Goal: Task Accomplishment & Management: Use online tool/utility

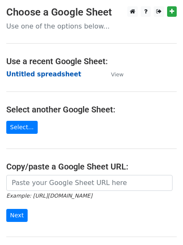
click at [62, 77] on strong "Untitled spreadsheet" at bounding box center [43, 74] width 75 height 8
click at [57, 77] on strong "Untitled spreadsheet" at bounding box center [43, 74] width 75 height 8
click at [72, 89] on main "Choose a Google Sheet Use one of the options below... Use a recent Google Sheet…" at bounding box center [91, 136] width 183 height 260
click at [147, 86] on main "Choose a Google Sheet Use one of the options below... Use a recent Google Sheet…" at bounding box center [91, 136] width 183 height 260
click at [54, 72] on strong "Untitled spreadsheet" at bounding box center [43, 74] width 75 height 8
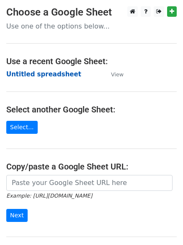
click at [47, 76] on strong "Untitled spreadsheet" at bounding box center [43, 74] width 75 height 8
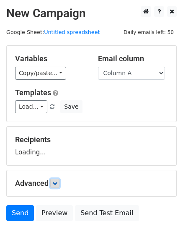
click at [55, 181] on icon at bounding box center [54, 183] width 5 height 5
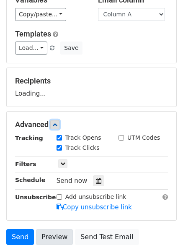
scroll to position [126, 0]
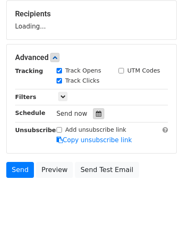
click at [99, 117] on div at bounding box center [98, 113] width 11 height 11
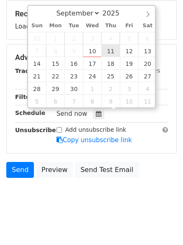
type input "2025-09-11 12:00"
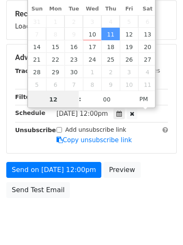
scroll to position [0, 0]
type input "1"
type input "2025-09-11 01:00"
type input "01"
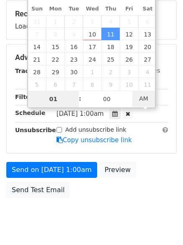
click at [150, 98] on span "AM" at bounding box center [143, 98] width 23 height 17
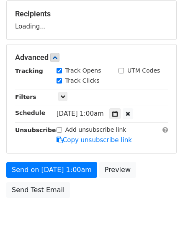
click at [104, 206] on body "New Campaign Daily emails left: 50 Google Sheet: Untitled spreadsheet Variables…" at bounding box center [91, 58] width 183 height 355
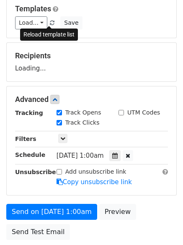
click at [50, 23] on span at bounding box center [52, 23] width 5 height 5
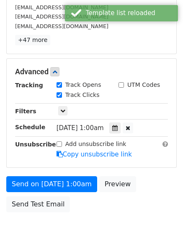
scroll to position [183, 0]
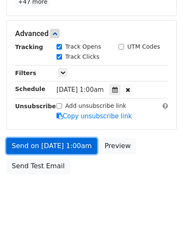
click at [61, 144] on link "Send on Sep 11 at 1:00am" at bounding box center [51, 146] width 91 height 16
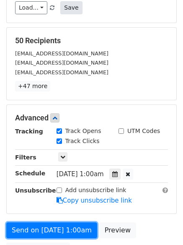
scroll to position [0, 0]
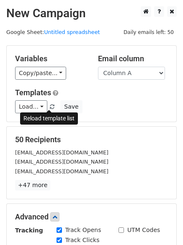
click at [50, 106] on span at bounding box center [52, 106] width 5 height 5
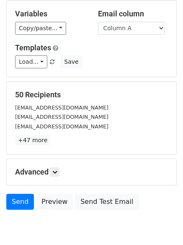
scroll to position [81, 0]
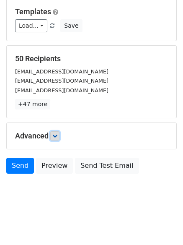
click at [54, 136] on icon at bounding box center [54, 135] width 5 height 5
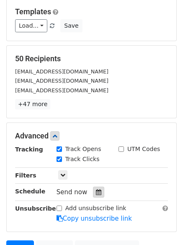
click at [93, 188] on div at bounding box center [98, 191] width 11 height 11
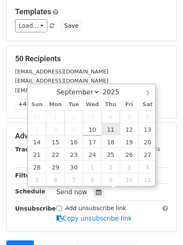
type input "2025-09-11 12:00"
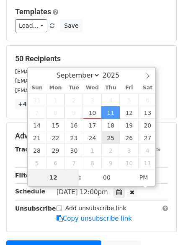
type input "1"
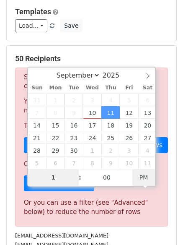
type input "2025-09-11 01:00"
type input "01"
click at [142, 179] on span "PM" at bounding box center [143, 177] width 23 height 17
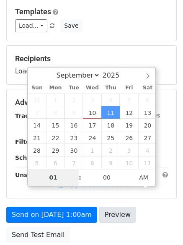
scroll to position [150, 0]
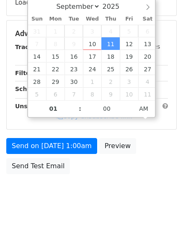
click at [110, 192] on body "New Campaign Daily emails left: 50 Google Sheet: Untitled spreadsheet Variables…" at bounding box center [91, 34] width 183 height 355
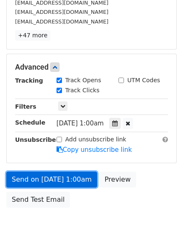
click at [79, 181] on link "Send on Sep 11 at 1:00am" at bounding box center [51, 179] width 91 height 16
click at [53, 183] on link "Send on Sep 11 at 1:00am" at bounding box center [51, 179] width 91 height 16
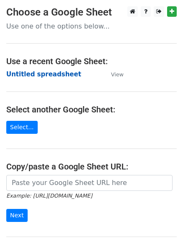
click at [38, 71] on strong "Untitled spreadsheet" at bounding box center [43, 74] width 75 height 8
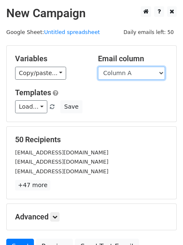
click at [134, 75] on select "Column A Column B Column C Column D Column E" at bounding box center [131, 73] width 67 height 13
select select "Column B"
click at [98, 67] on select "Column A Column B Column C Column D Column E" at bounding box center [131, 73] width 67 height 13
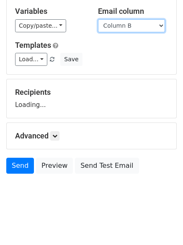
scroll to position [81, 0]
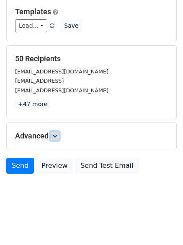
click at [56, 138] on icon at bounding box center [54, 135] width 5 height 5
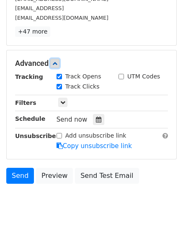
scroll to position [154, 0]
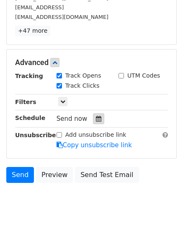
click at [96, 117] on icon at bounding box center [98, 119] width 5 height 6
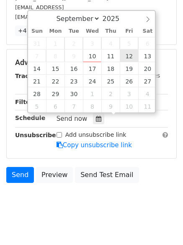
type input "2025-09-12 12:00"
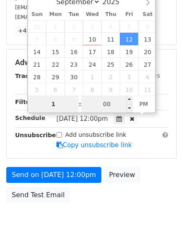
type input "1"
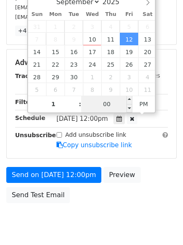
type input "2025-09-12 13:00"
type input "01"
click at [108, 103] on input "00" at bounding box center [106, 103] width 51 height 17
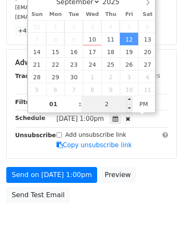
click at [111, 105] on input "2" at bounding box center [106, 103] width 51 height 17
type input "11"
type input "2025-09-12 01:11"
click at [142, 107] on span "AM" at bounding box center [143, 103] width 23 height 17
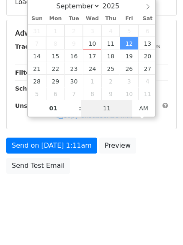
scroll to position [150, 0]
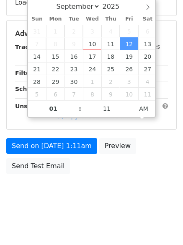
click at [106, 204] on body "New Campaign Daily emails left: 50 Google Sheet: Untitled spreadsheet Variables…" at bounding box center [91, 34] width 183 height 355
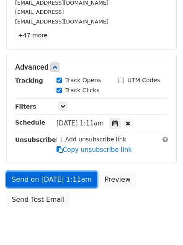
click at [70, 178] on link "Send on Sep 12 at 1:11am" at bounding box center [51, 179] width 91 height 16
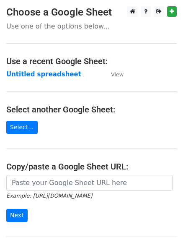
click at [52, 72] on strong "Untitled spreadsheet" at bounding box center [43, 74] width 75 height 8
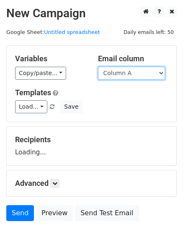
click at [121, 75] on select "Column A Column B Column C Column D Column E" at bounding box center [131, 73] width 67 height 13
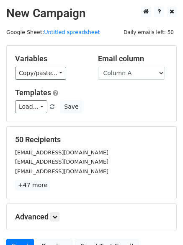
click at [121, 109] on div "Load... No templates saved Save" at bounding box center [91, 106] width 165 height 13
click at [126, 73] on select "Column A Column B Column C Column D Column E" at bounding box center [131, 73] width 67 height 13
select select "Column C"
click at [98, 67] on select "Column A Column B Column C Column D Column E" at bounding box center [131, 73] width 67 height 13
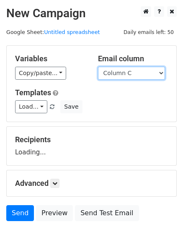
scroll to position [47, 0]
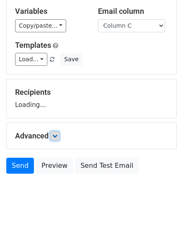
click at [52, 139] on link at bounding box center [54, 135] width 9 height 9
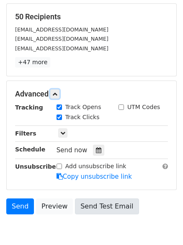
scroll to position [163, 0]
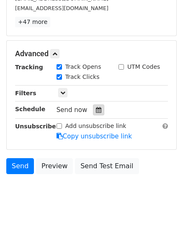
click at [97, 111] on icon at bounding box center [98, 110] width 5 height 6
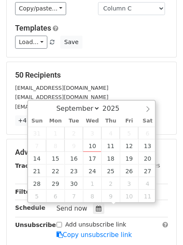
scroll to position [79, 0]
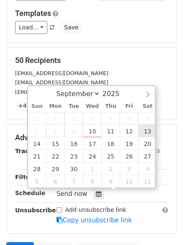
type input "[DATE] 12:00"
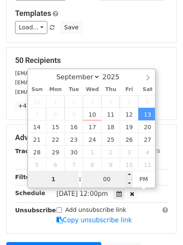
type input "1"
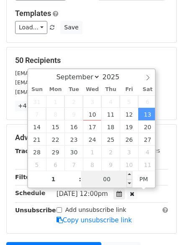
type input "[DATE] 13:00"
type input "01"
click at [108, 180] on input "00" at bounding box center [106, 178] width 51 height 17
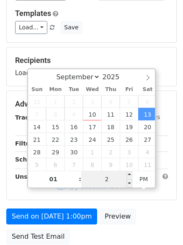
type input "22"
type input "[DATE] 01:22"
click at [144, 179] on span "PM" at bounding box center [143, 178] width 23 height 17
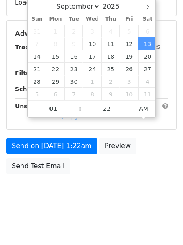
click at [102, 203] on body "New Campaign Daily emails left: 50 Google Sheet: Untitled spreadsheet Variables…" at bounding box center [91, 34] width 183 height 355
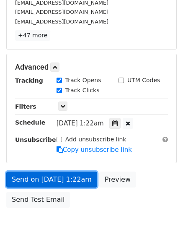
click at [71, 177] on link "Send on [DATE] 1:22am" at bounding box center [51, 179] width 91 height 16
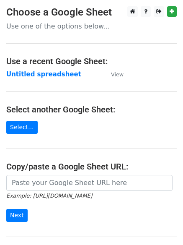
click at [56, 80] on main "Choose a Google Sheet Use one of the options below... Use a recent Google Sheet…" at bounding box center [91, 136] width 183 height 260
click at [56, 76] on strong "Untitled spreadsheet" at bounding box center [43, 74] width 75 height 8
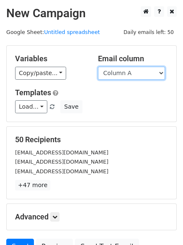
click at [150, 68] on select "Column A Column B Column C Column D Column E" at bounding box center [131, 73] width 67 height 13
select select "Column D"
click at [98, 67] on select "Column A Column B Column C Column D Column E" at bounding box center [131, 73] width 67 height 13
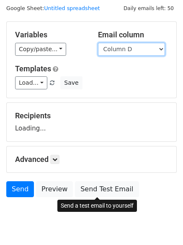
scroll to position [47, 0]
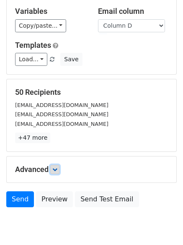
click at [55, 167] on icon at bounding box center [54, 169] width 5 height 5
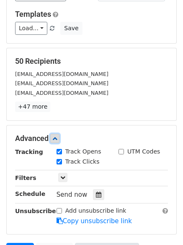
scroll to position [163, 0]
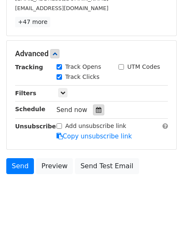
click at [96, 110] on icon at bounding box center [98, 110] width 5 height 6
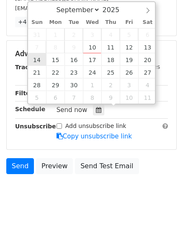
type input "2025-09-14 12:00"
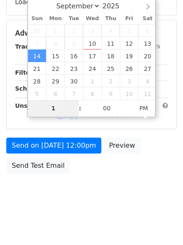
scroll to position [150, 0]
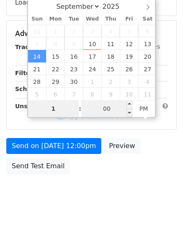
type input "1"
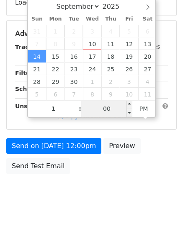
type input "2025-09-14 13:00"
type input "01"
click at [108, 110] on input "00" at bounding box center [106, 108] width 51 height 17
type input "38"
click at [128, 107] on span at bounding box center [129, 104] width 6 height 8
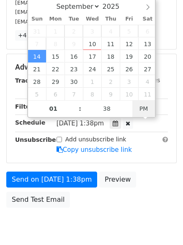
type input "2025-09-14 01:38"
click at [142, 107] on span "PM" at bounding box center [143, 108] width 23 height 17
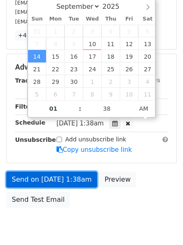
click at [74, 181] on link "Send on Sep 14 at 1:38am" at bounding box center [51, 179] width 91 height 16
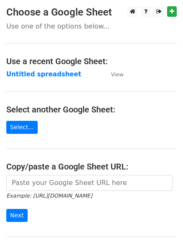
click at [48, 70] on td "Untitled spreadsheet" at bounding box center [54, 75] width 96 height 10
click at [48, 77] on strong "Untitled spreadsheet" at bounding box center [43, 74] width 75 height 8
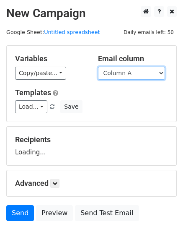
drag, startPoint x: 0, startPoint y: 0, endPoint x: 125, endPoint y: 72, distance: 144.3
click at [125, 72] on select "Column A Column B Column C Column D Column E" at bounding box center [131, 73] width 67 height 13
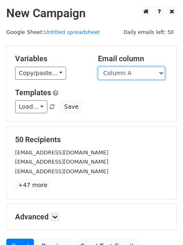
click at [130, 78] on select "Column A Column B Column C Column D Column E" at bounding box center [131, 73] width 67 height 13
select select "Column E"
click at [98, 67] on select "Column A Column B Column C Column D Column E" at bounding box center [131, 73] width 67 height 13
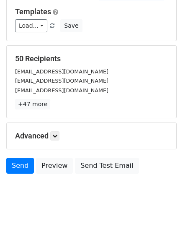
scroll to position [47, 0]
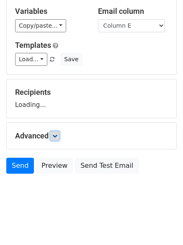
click at [57, 136] on icon at bounding box center [54, 135] width 5 height 5
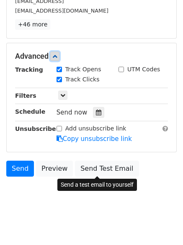
scroll to position [161, 0]
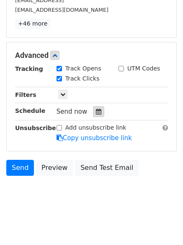
click at [96, 110] on icon at bounding box center [98, 111] width 5 height 6
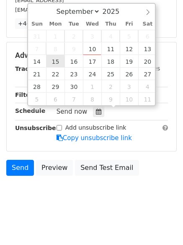
type input "[DATE] 12:00"
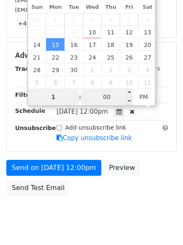
type input "1"
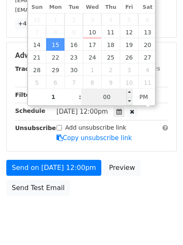
type input "[DATE] 13:00"
type input "01"
click at [106, 92] on input "00" at bounding box center [106, 96] width 51 height 17
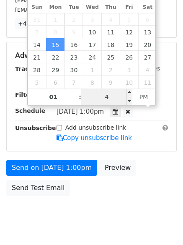
type input "44"
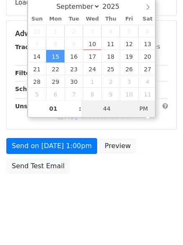
type input "[DATE] 01:44"
click at [145, 103] on span "PM" at bounding box center [143, 108] width 23 height 17
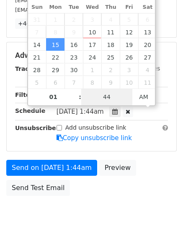
scroll to position [150, 0]
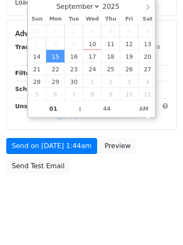
click at [129, 181] on body "New Campaign Daily emails left: 50 Google Sheet: Untitled spreadsheet Variables…" at bounding box center [91, 34] width 183 height 355
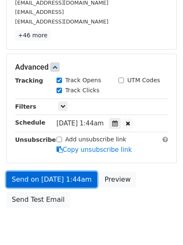
click at [65, 174] on link "Send on [DATE] 1:44am" at bounding box center [51, 179] width 91 height 16
